Goal: Information Seeking & Learning: Learn about a topic

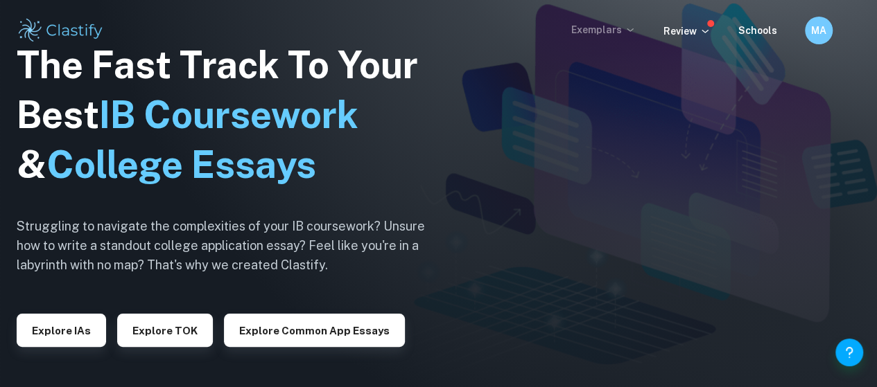
click at [607, 23] on p "Exemplars" at bounding box center [603, 29] width 64 height 15
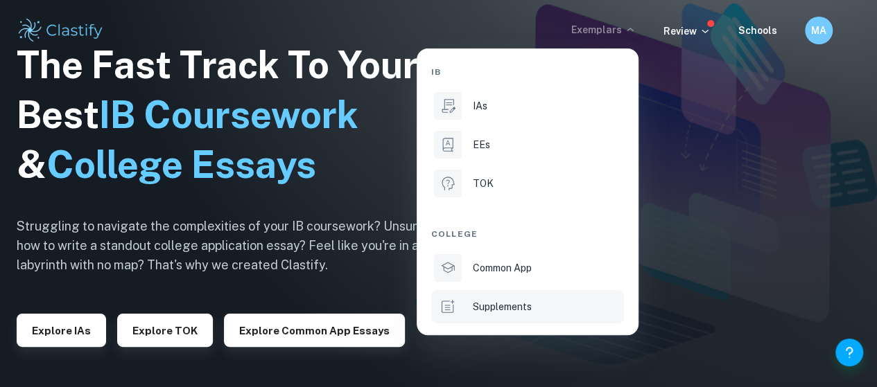
click at [478, 303] on p "Supplements" at bounding box center [502, 306] width 59 height 15
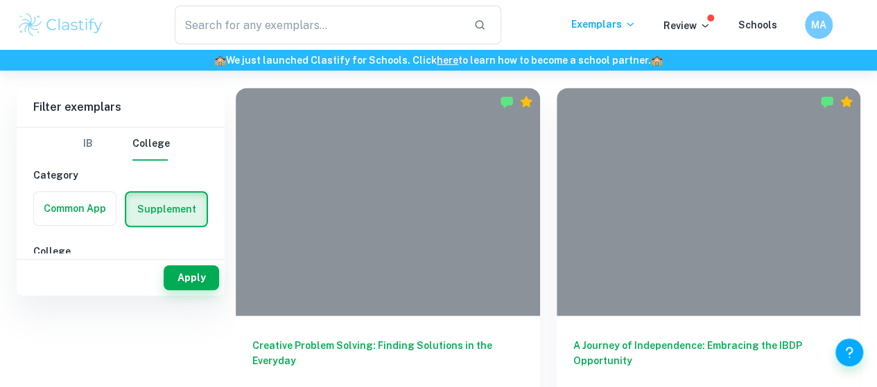
scroll to position [8, 0]
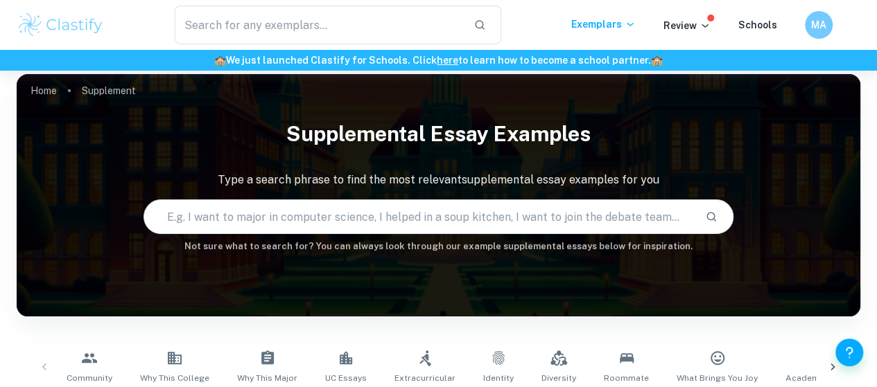
click at [597, 35] on div "​ Exemplars Review Schools MA" at bounding box center [438, 25] width 877 height 39
click at [610, 22] on p "Exemplars" at bounding box center [603, 24] width 64 height 15
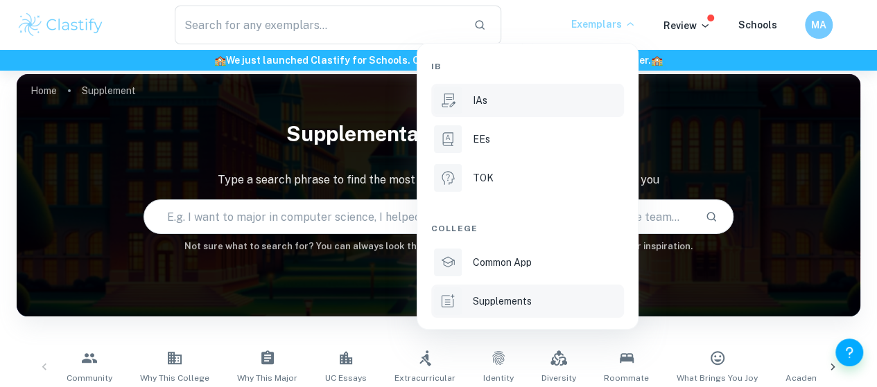
click at [500, 103] on div "IAs" at bounding box center [547, 100] width 148 height 15
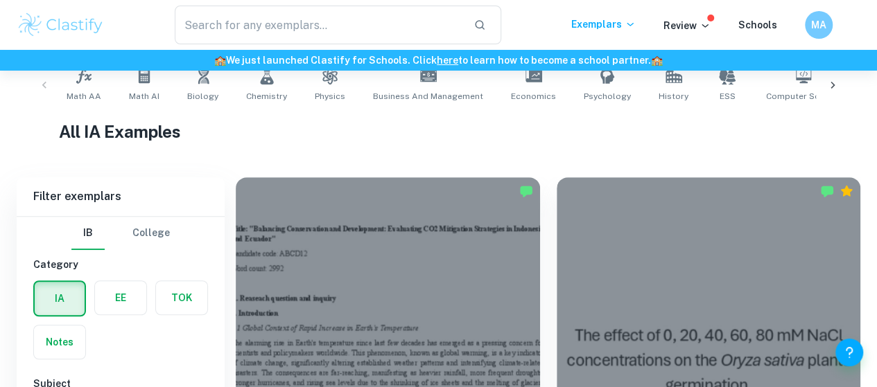
scroll to position [367, 0]
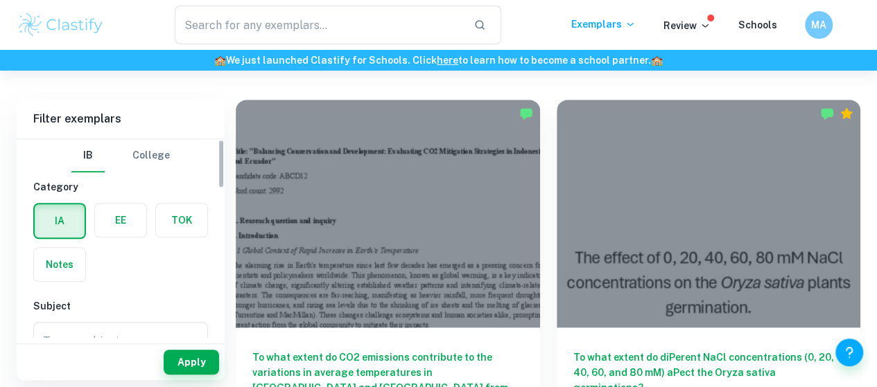
click at [71, 262] on label "button" at bounding box center [59, 264] width 51 height 33
click at [0, 0] on input "radio" at bounding box center [0, 0] width 0 height 0
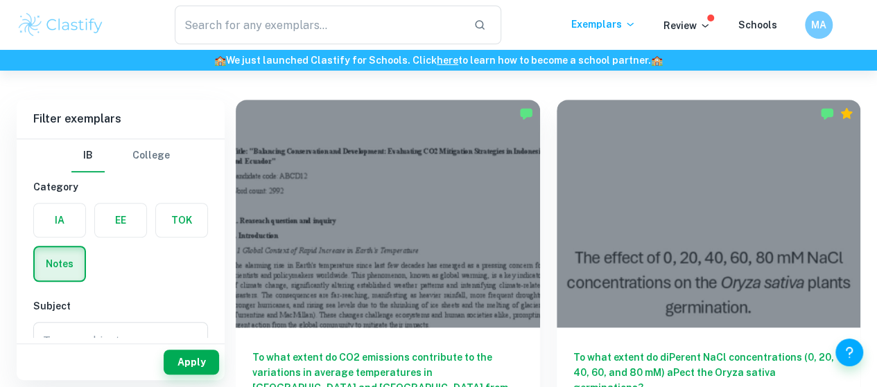
scroll to position [104, 0]
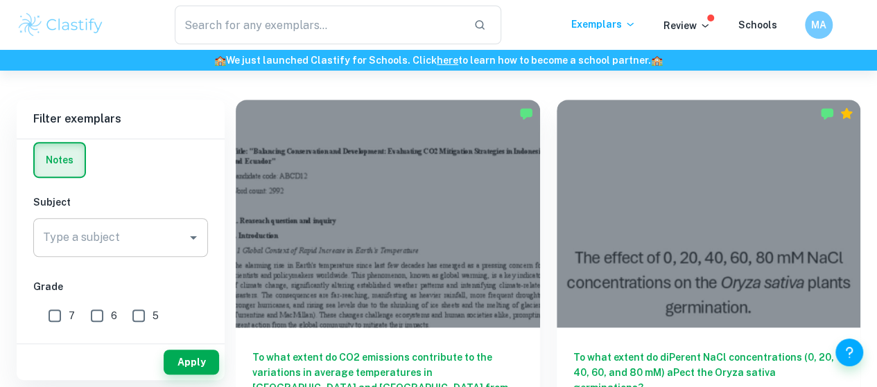
click at [106, 248] on input "Type a subject" at bounding box center [109, 238] width 141 height 26
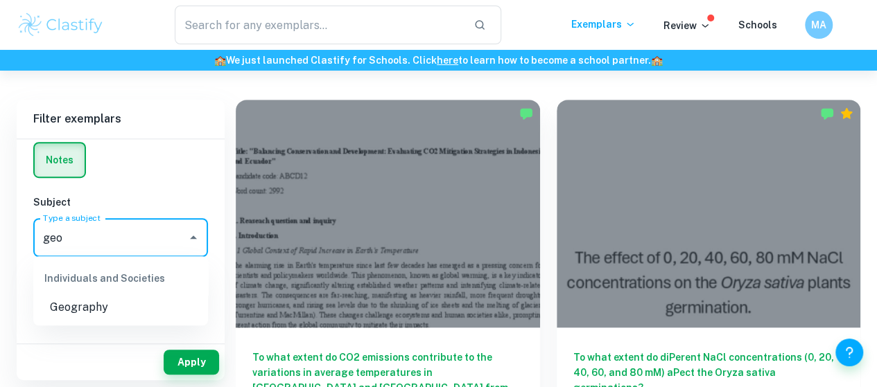
click at [59, 296] on li "Geography" at bounding box center [120, 307] width 175 height 25
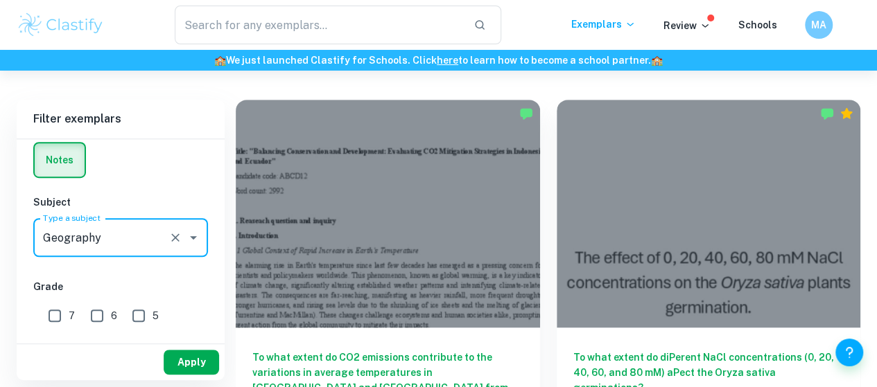
type input "Geography"
click at [193, 371] on button "Apply" at bounding box center [191, 362] width 55 height 25
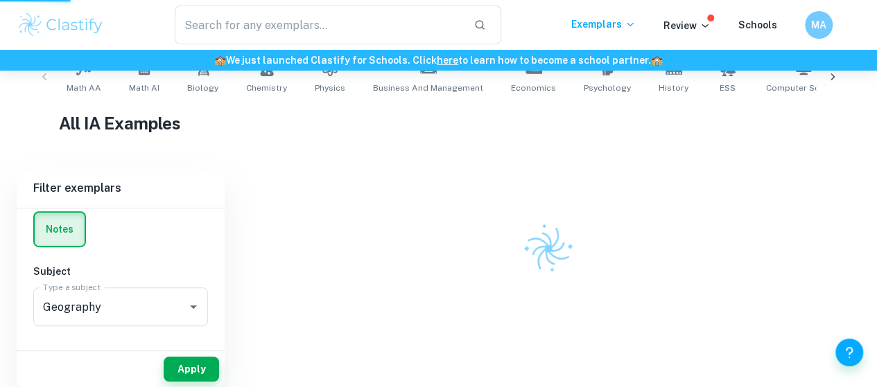
scroll to position [298, 0]
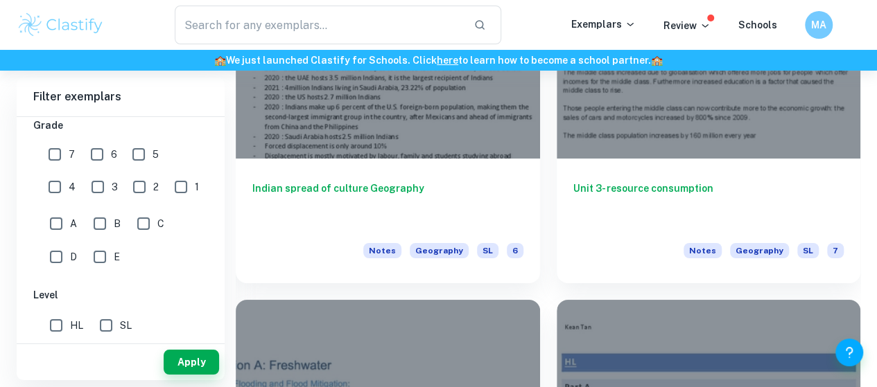
scroll to position [2460, 0]
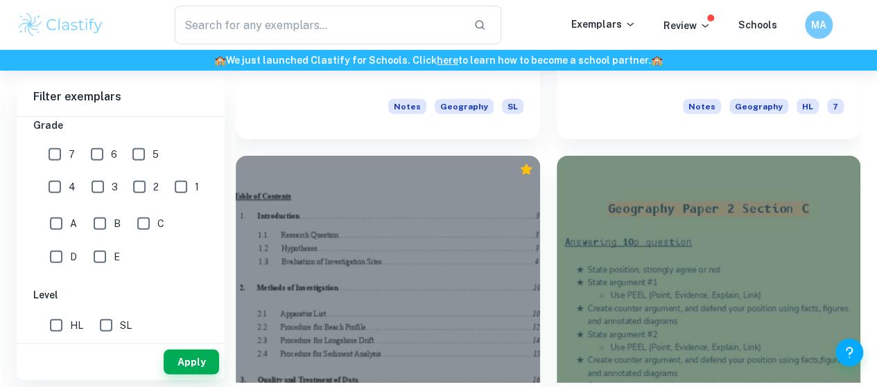
scroll to position [4463, 0]
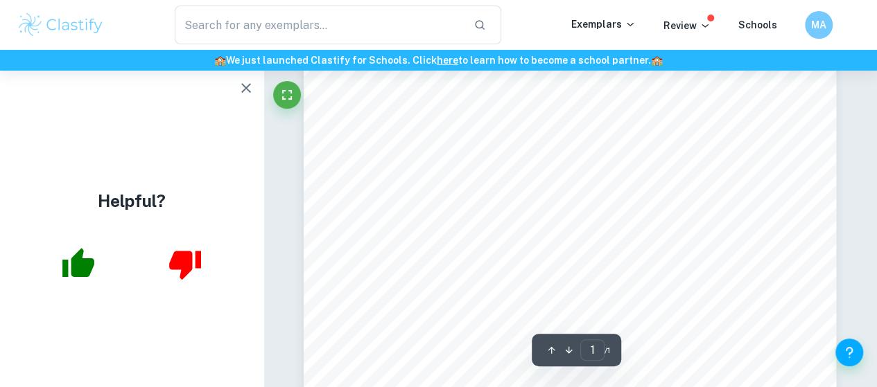
scroll to position [328, 0]
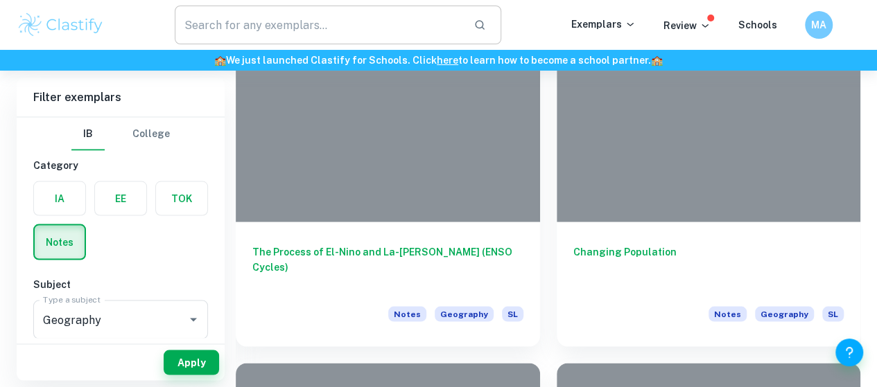
click at [311, 19] on input "text" at bounding box center [319, 25] width 288 height 39
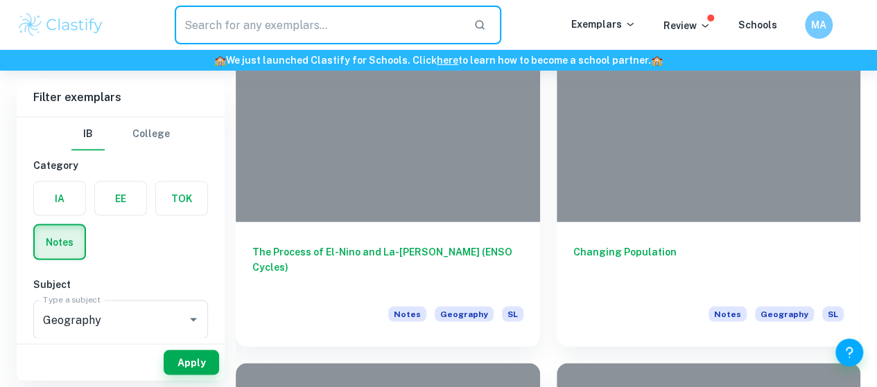
scroll to position [3875, 0]
type input "water food energy"
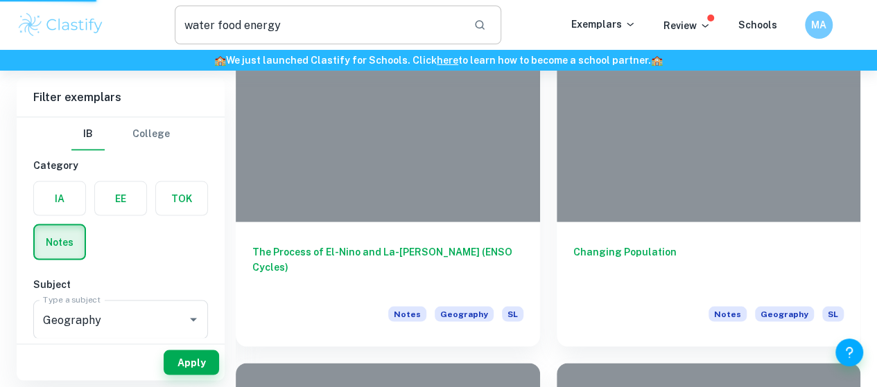
click at [291, 26] on input "water food energy" at bounding box center [319, 25] width 288 height 39
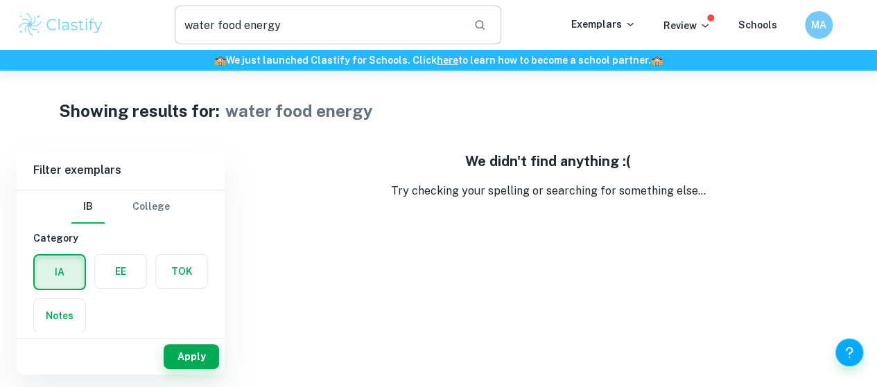
click at [290, 43] on input "water food energy" at bounding box center [319, 25] width 288 height 39
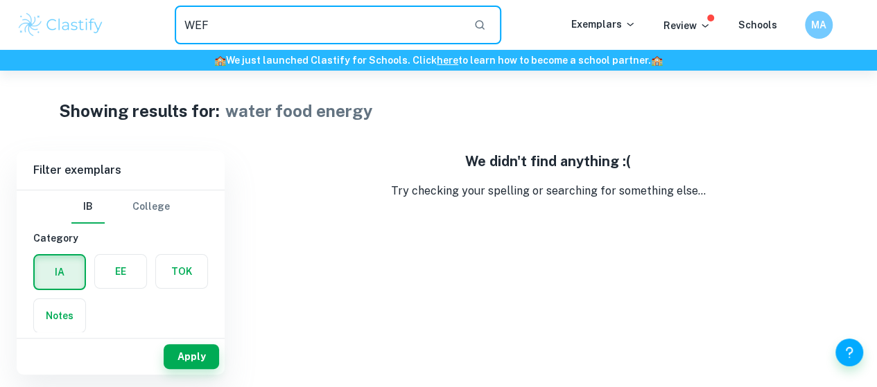
type input "WEF"
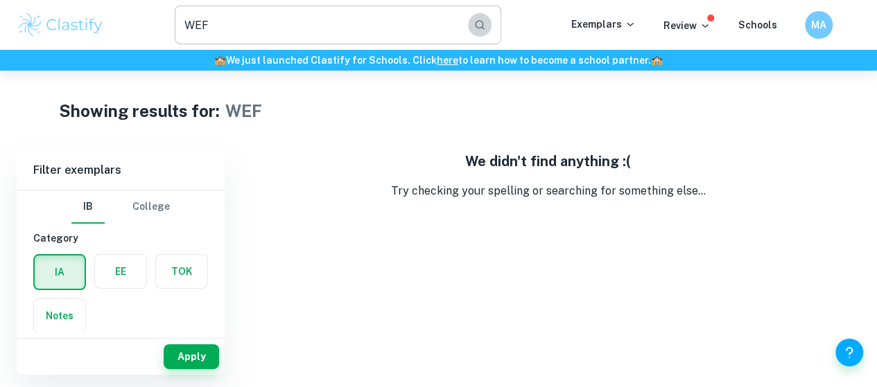
click at [484, 28] on icon "button" at bounding box center [480, 25] width 10 height 10
click at [64, 314] on label "button" at bounding box center [59, 315] width 51 height 33
click at [0, 0] on input "radio" at bounding box center [0, 0] width 0 height 0
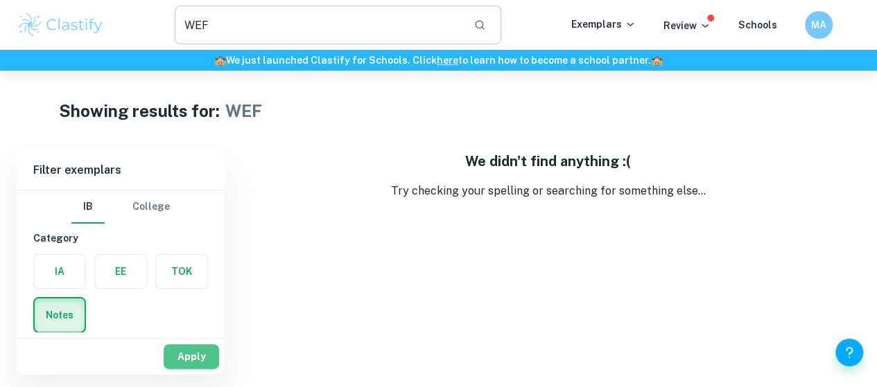
click at [184, 355] on button "Apply" at bounding box center [191, 356] width 55 height 25
click at [197, 353] on button "Apply" at bounding box center [191, 356] width 55 height 25
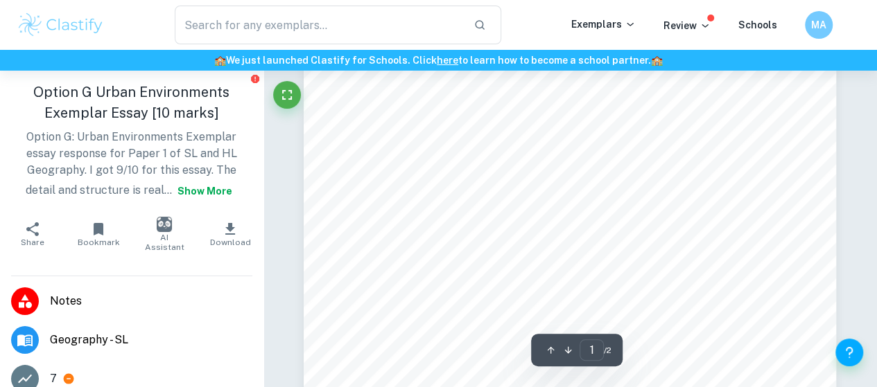
scroll to position [53, 0]
